Goal: Task Accomplishment & Management: Manage account settings

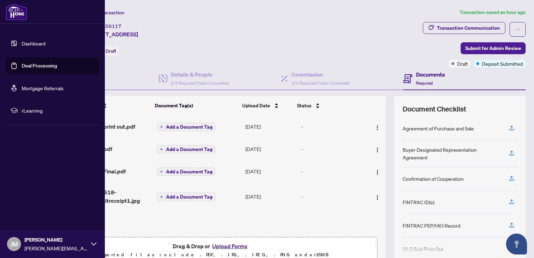
click at [18, 246] on span "JM" at bounding box center [14, 244] width 8 height 10
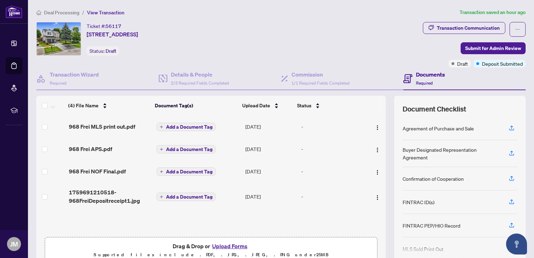
click at [67, 11] on span "Deal Processing" at bounding box center [61, 12] width 35 height 6
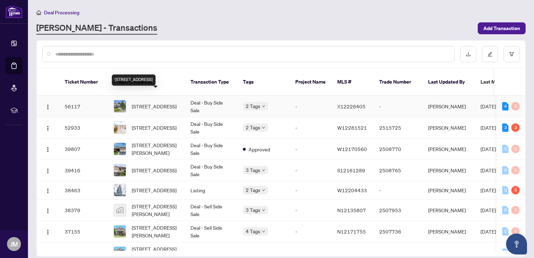
click at [166, 102] on span "[STREET_ADDRESS]" at bounding box center [154, 106] width 45 height 8
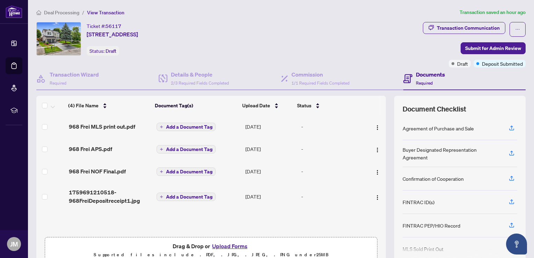
click at [70, 12] on span "Deal Processing" at bounding box center [61, 12] width 35 height 6
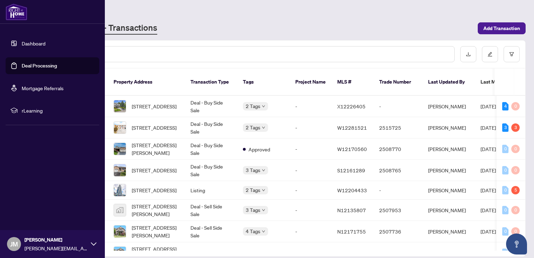
click at [15, 245] on span "JM" at bounding box center [14, 244] width 8 height 10
click at [33, 197] on button "Logout" at bounding box center [53, 203] width 94 height 12
click at [33, 205] on span "Logout" at bounding box center [28, 202] width 16 height 11
